Goal: Check status: Check status

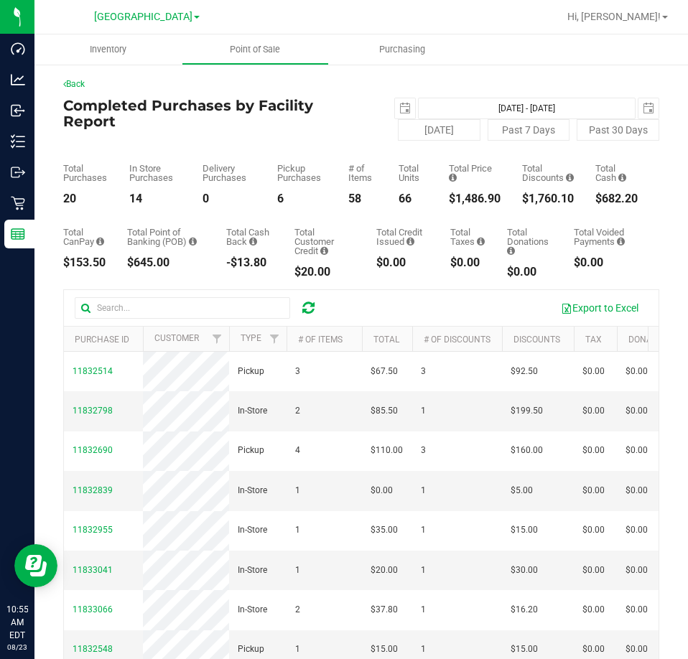
click at [541, 78] on div "Back" at bounding box center [361, 84] width 596 height 13
click at [581, 45] on ul "Inventory Point of Sale Purchasing" at bounding box center [378, 49] width 688 height 31
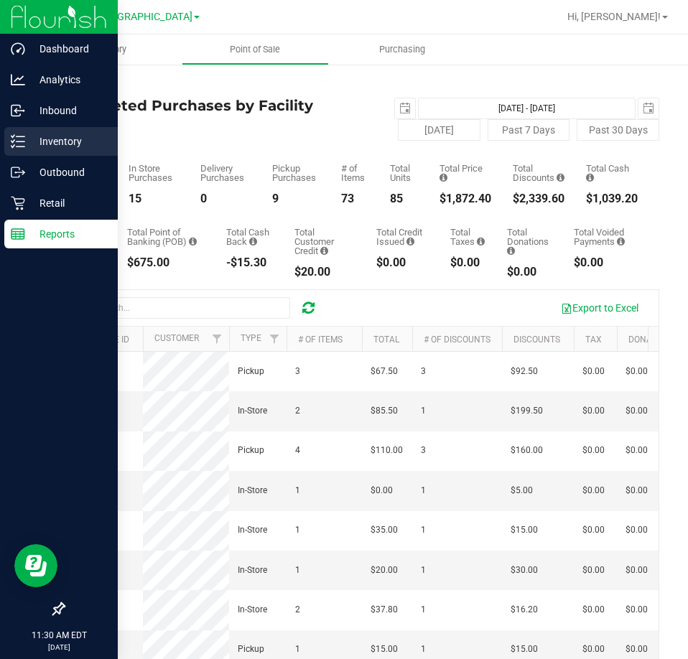
click at [59, 137] on p "Inventory" at bounding box center [68, 141] width 86 height 17
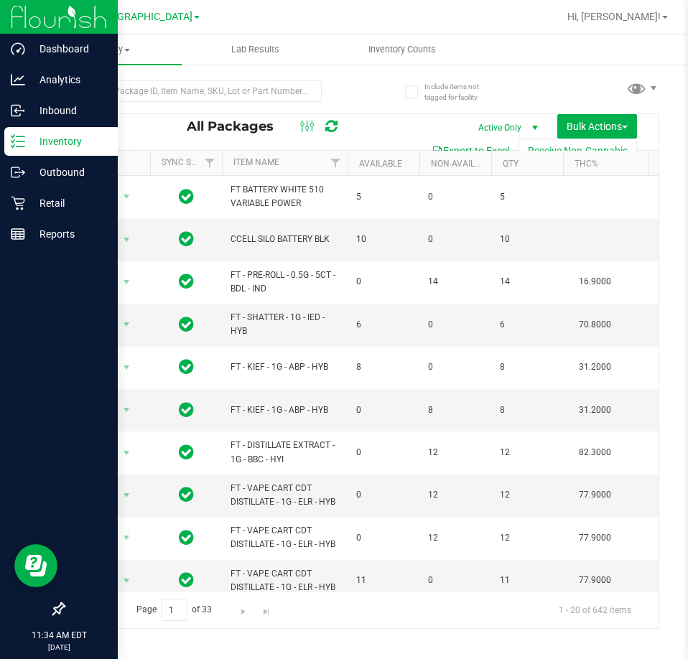
click at [547, 78] on div "All Packages Active Only Active Only Lab Samples Locked All External Internal B…" at bounding box center [361, 348] width 596 height 562
click at [125, 84] on input "text" at bounding box center [192, 91] width 258 height 22
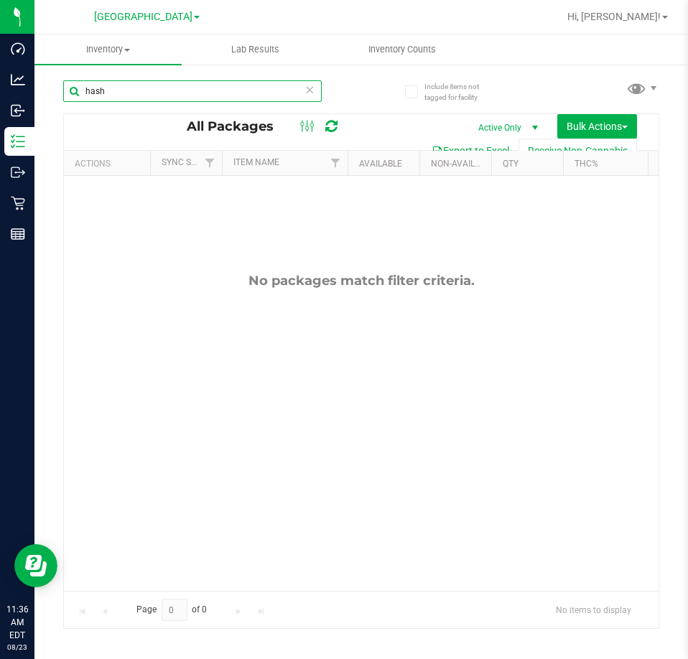
type input "hash"
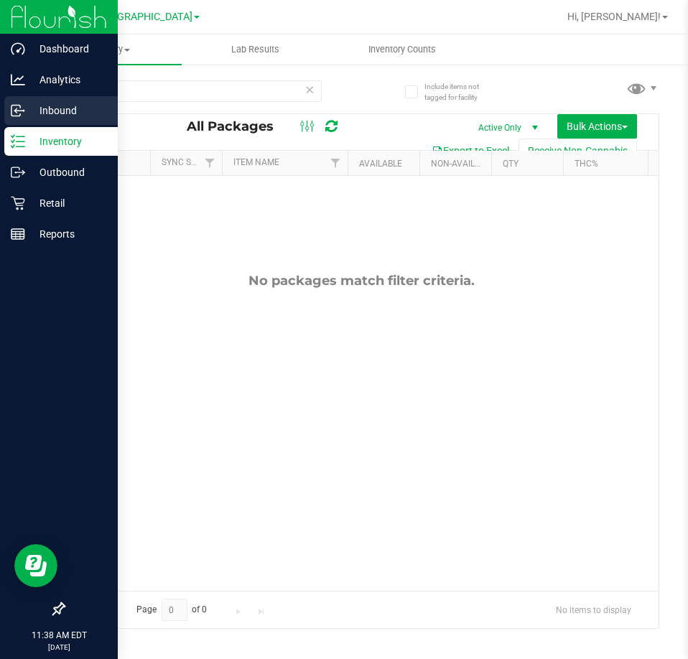
click at [56, 103] on p "Inbound" at bounding box center [68, 110] width 86 height 17
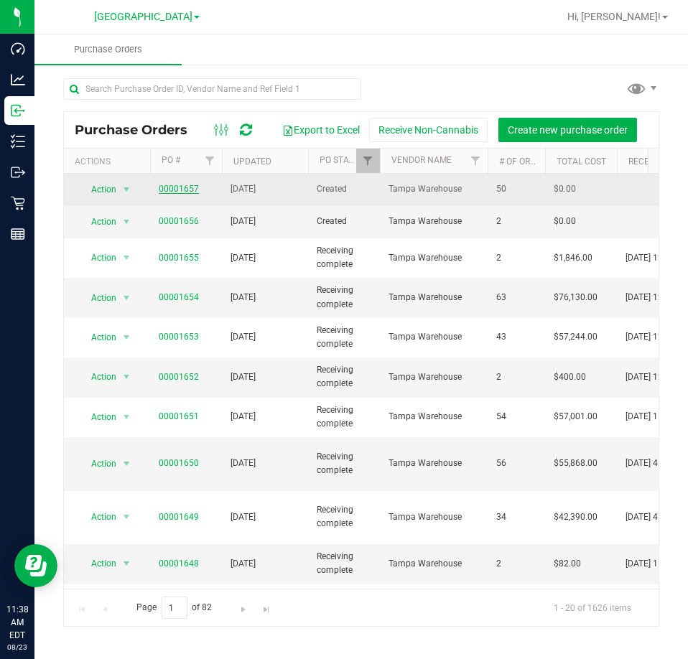
click at [177, 186] on link "00001657" at bounding box center [179, 189] width 40 height 10
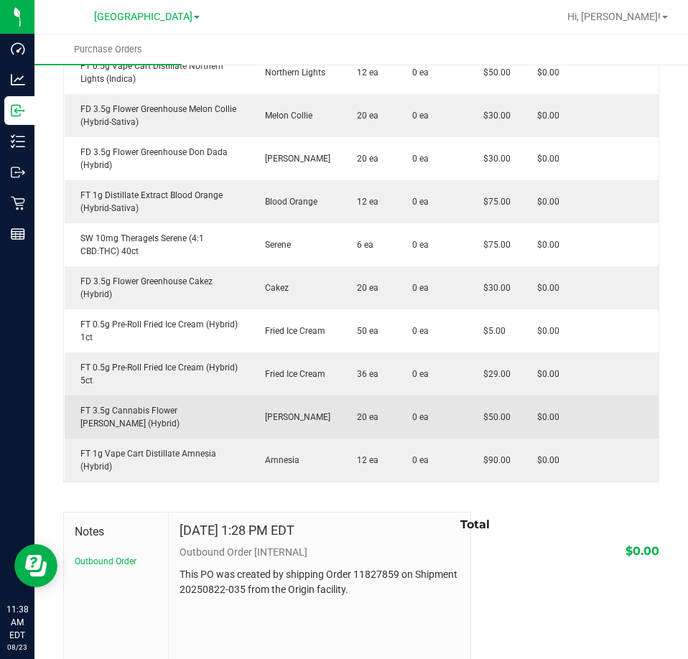
scroll to position [1987, 0]
